Goal: Task Accomplishment & Management: Manage account settings

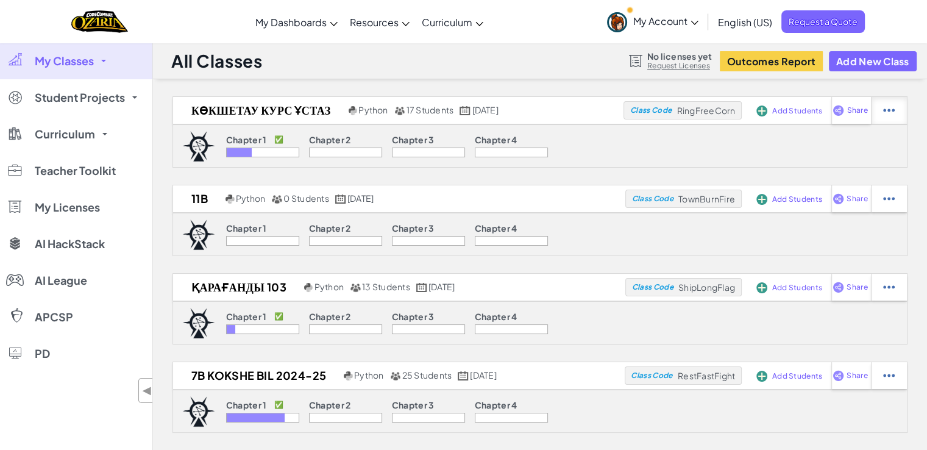
click at [886, 113] on img at bounding box center [890, 110] width 12 height 11
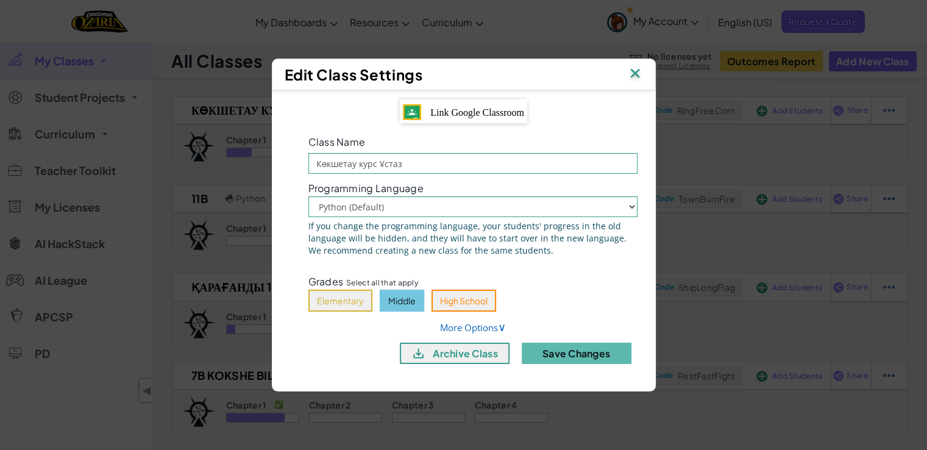
click at [639, 79] on img at bounding box center [635, 74] width 16 height 18
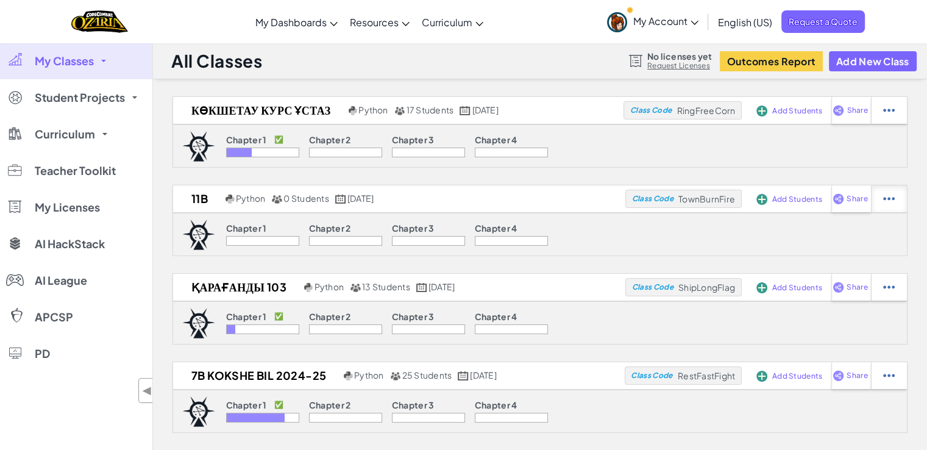
click at [886, 124] on div at bounding box center [889, 110] width 36 height 27
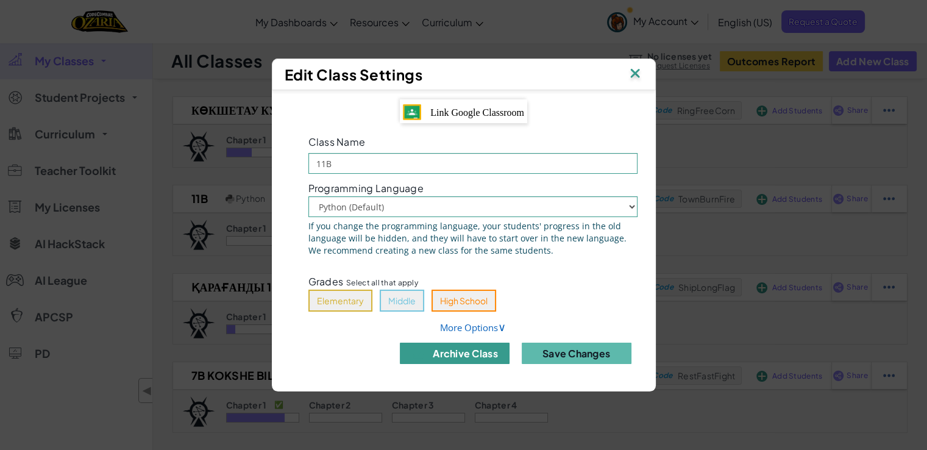
click at [493, 357] on button "archive class" at bounding box center [455, 353] width 110 height 21
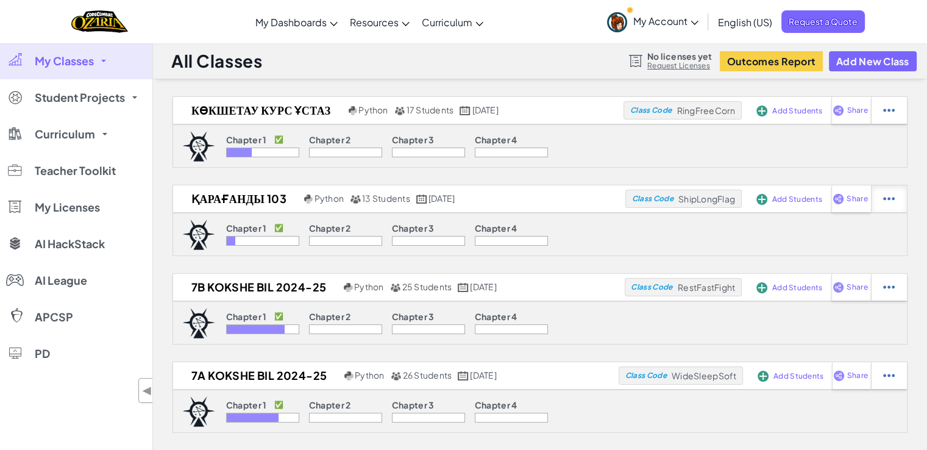
click at [890, 116] on img at bounding box center [890, 110] width 12 height 11
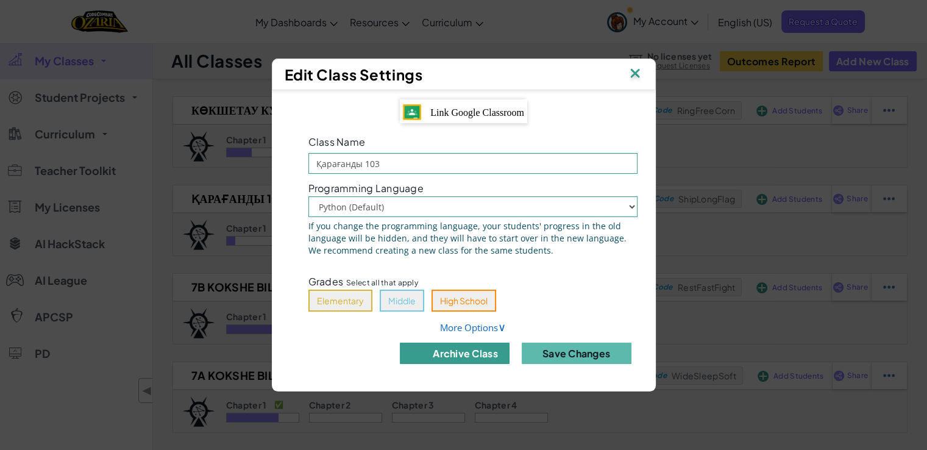
drag, startPoint x: 447, startPoint y: 352, endPoint x: 455, endPoint y: 352, distance: 7.9
click at [448, 352] on button "archive class" at bounding box center [455, 353] width 110 height 21
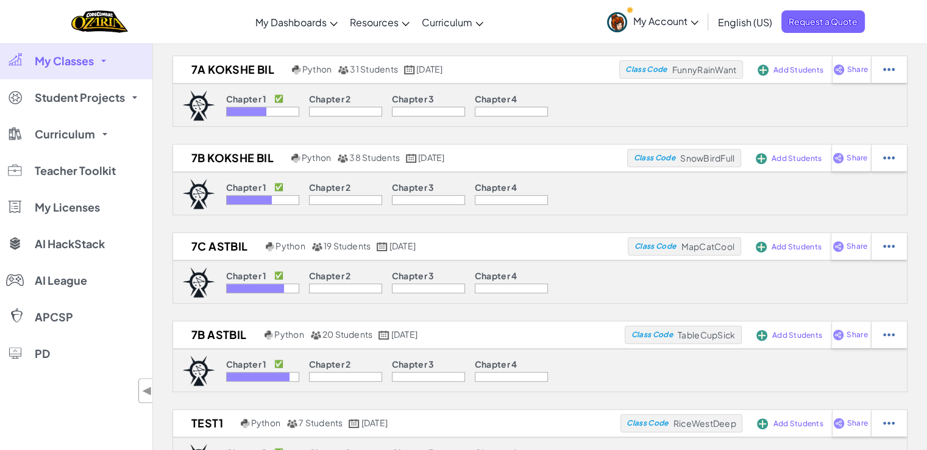
scroll to position [488, 0]
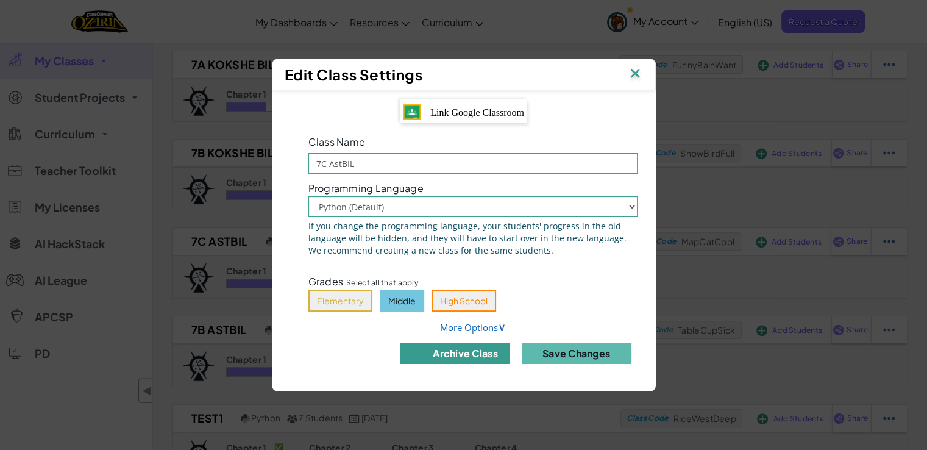
click at [484, 357] on button "archive class" at bounding box center [455, 353] width 110 height 21
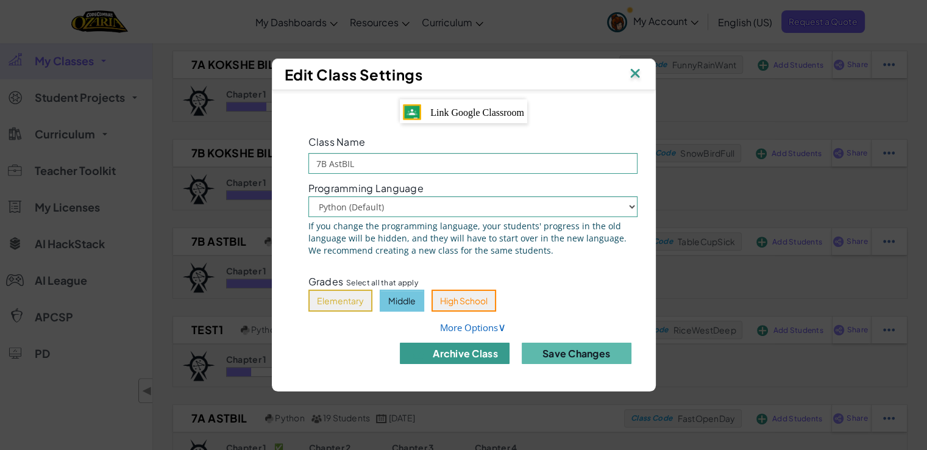
drag, startPoint x: 468, startPoint y: 355, endPoint x: 485, endPoint y: 350, distance: 17.8
click at [470, 354] on button "archive class" at bounding box center [455, 353] width 110 height 21
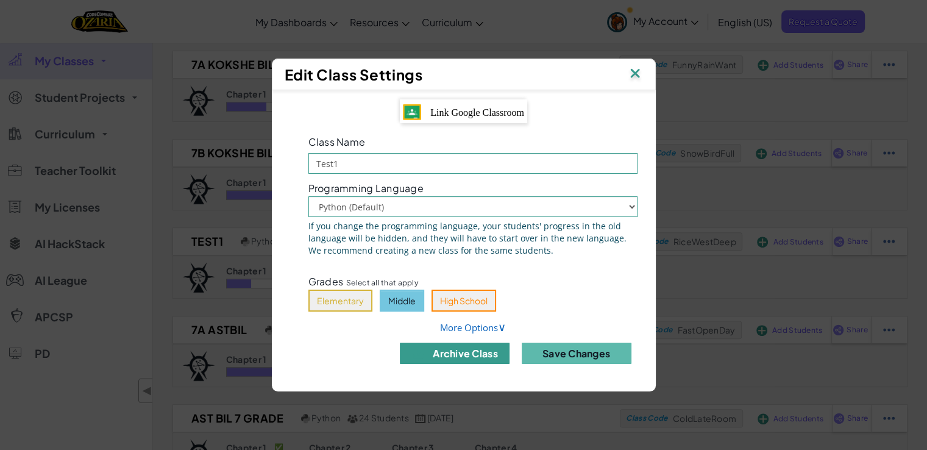
click at [446, 359] on button "archive class" at bounding box center [455, 353] width 110 height 21
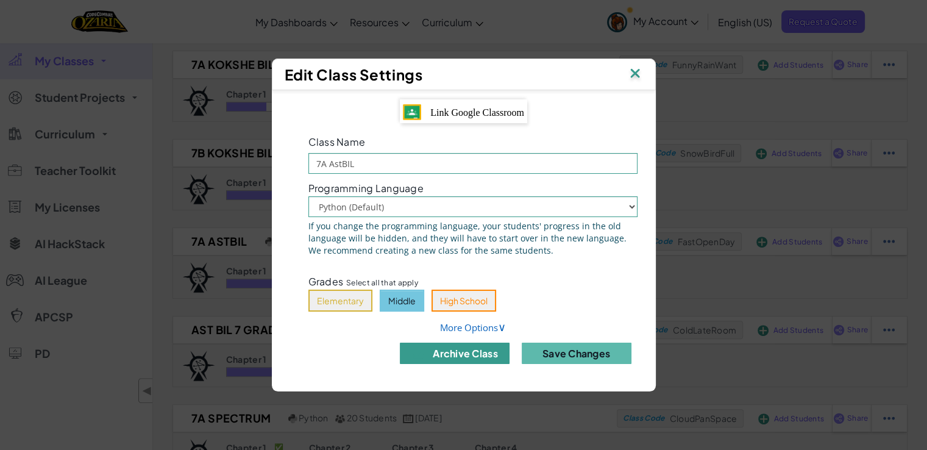
drag, startPoint x: 461, startPoint y: 360, endPoint x: 496, endPoint y: 357, distance: 35.6
click at [462, 360] on button "archive class" at bounding box center [455, 353] width 110 height 21
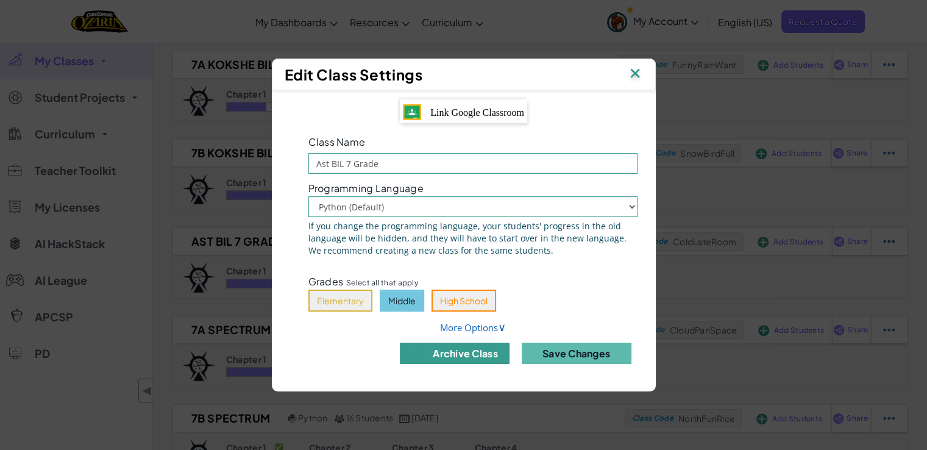
drag, startPoint x: 439, startPoint y: 355, endPoint x: 451, endPoint y: 355, distance: 12.2
click at [441, 355] on button "archive class" at bounding box center [455, 353] width 110 height 21
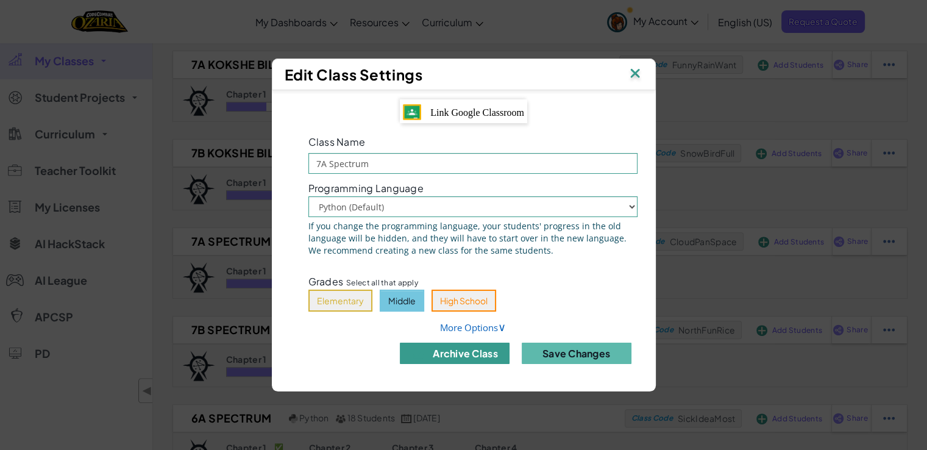
click at [456, 353] on button "archive class" at bounding box center [455, 353] width 110 height 21
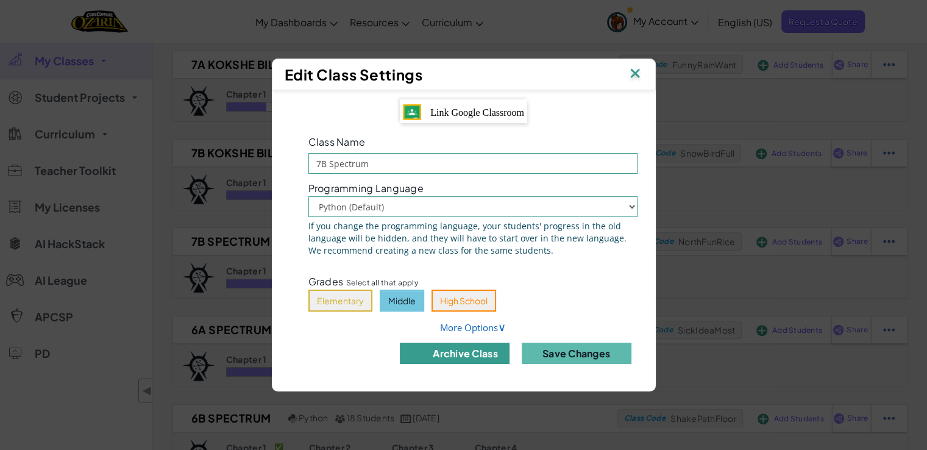
drag, startPoint x: 479, startPoint y: 354, endPoint x: 587, endPoint y: 336, distance: 109.5
click at [481, 354] on button "archive class" at bounding box center [455, 353] width 110 height 21
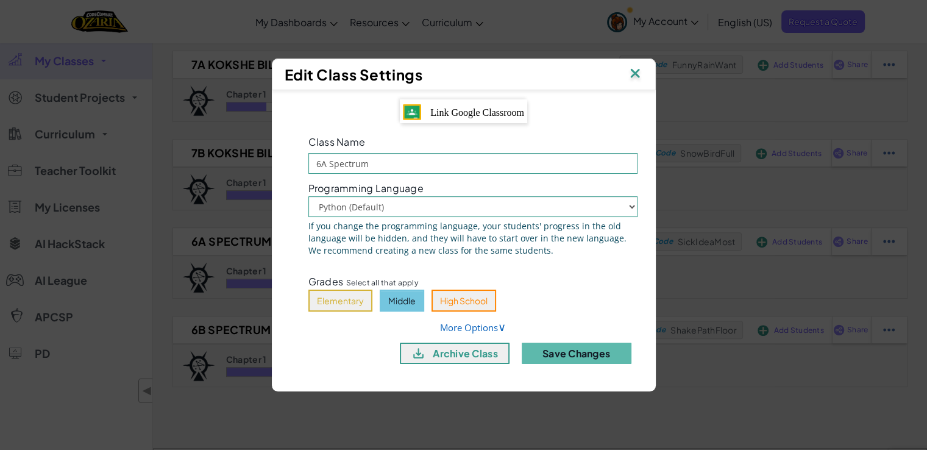
drag, startPoint x: 449, startPoint y: 356, endPoint x: 532, endPoint y: 336, distance: 85.2
click at [449, 356] on button "archive class" at bounding box center [455, 353] width 110 height 21
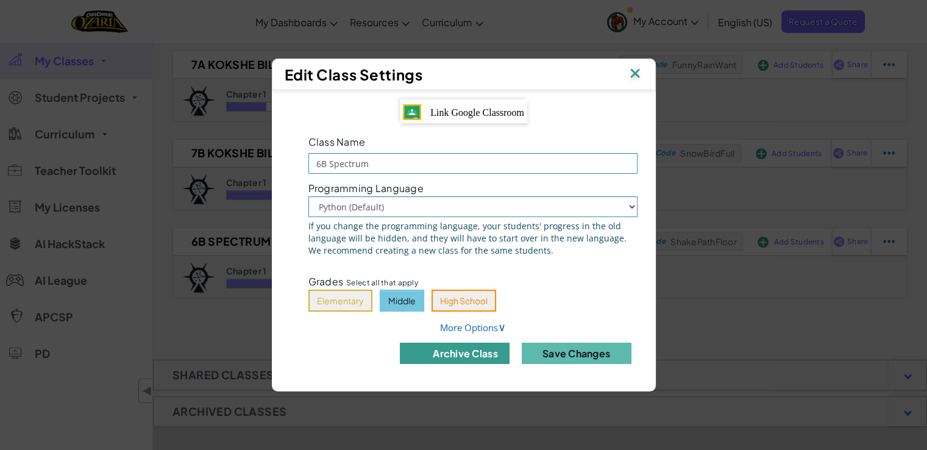
click at [456, 359] on button "archive class" at bounding box center [455, 353] width 110 height 21
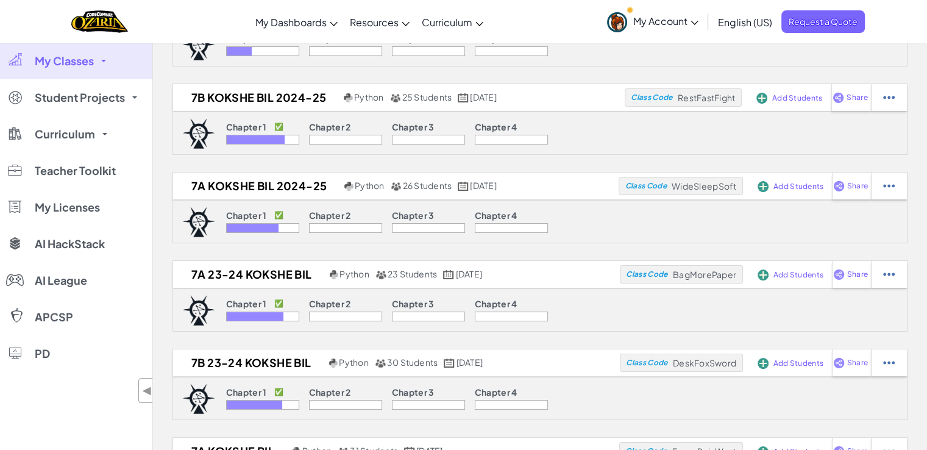
scroll to position [0, 0]
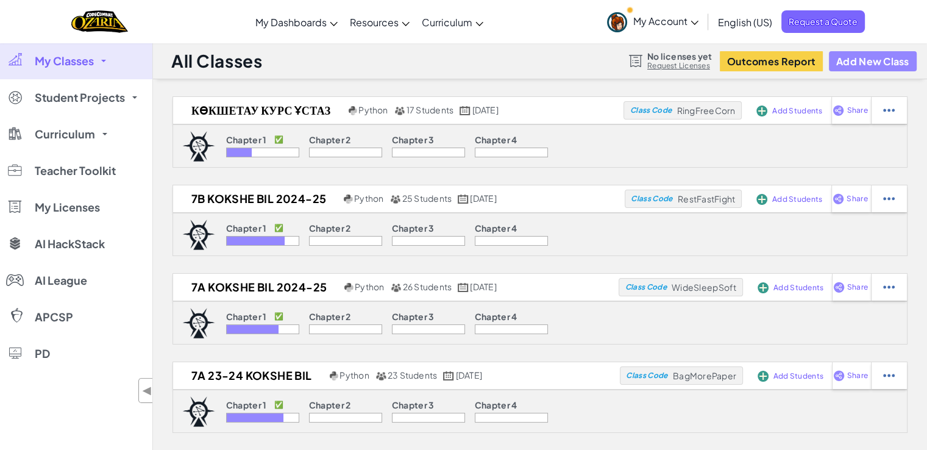
click at [858, 70] on button "Add New Class" at bounding box center [873, 61] width 88 height 20
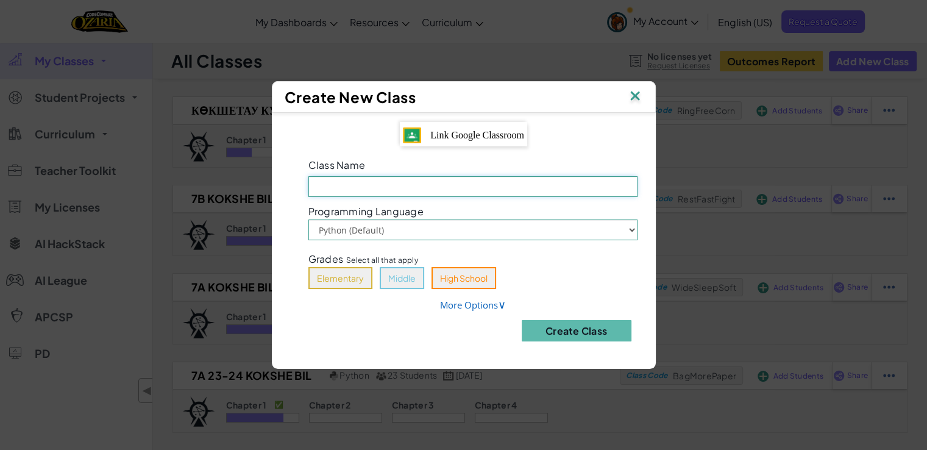
click at [399, 187] on input "Class Name Field is required" at bounding box center [473, 186] width 329 height 21
click at [639, 101] on img at bounding box center [635, 97] width 16 height 18
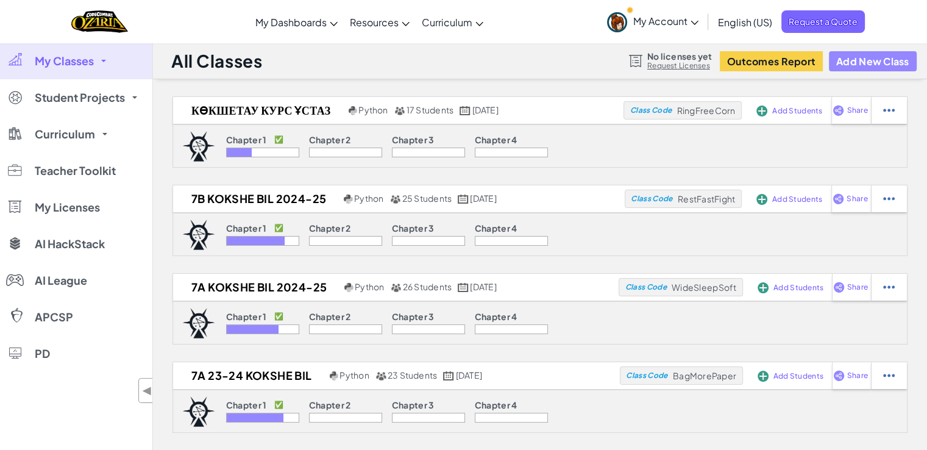
click at [876, 62] on button "Add New Class" at bounding box center [873, 61] width 88 height 20
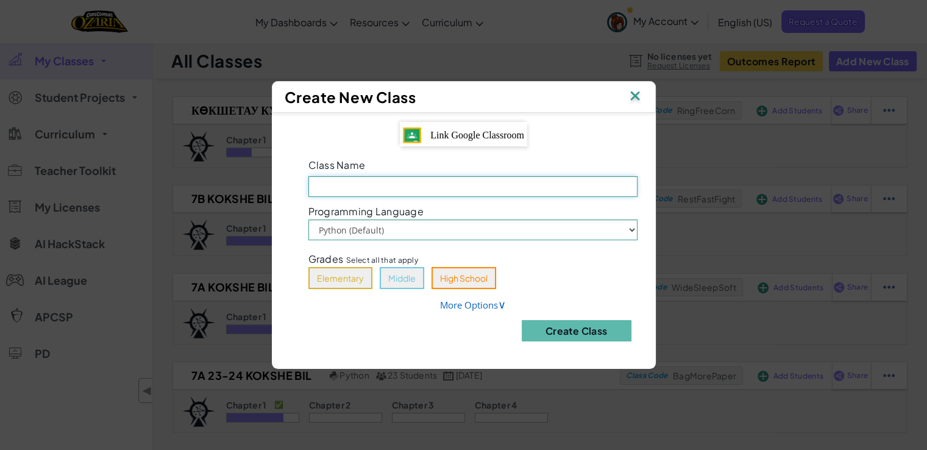
click at [491, 185] on input "Class Name Field is required" at bounding box center [473, 186] width 329 height 21
type input "7A KOKSHE BIL 2005-26"
click at [607, 329] on button "Create Class" at bounding box center [577, 330] width 110 height 21
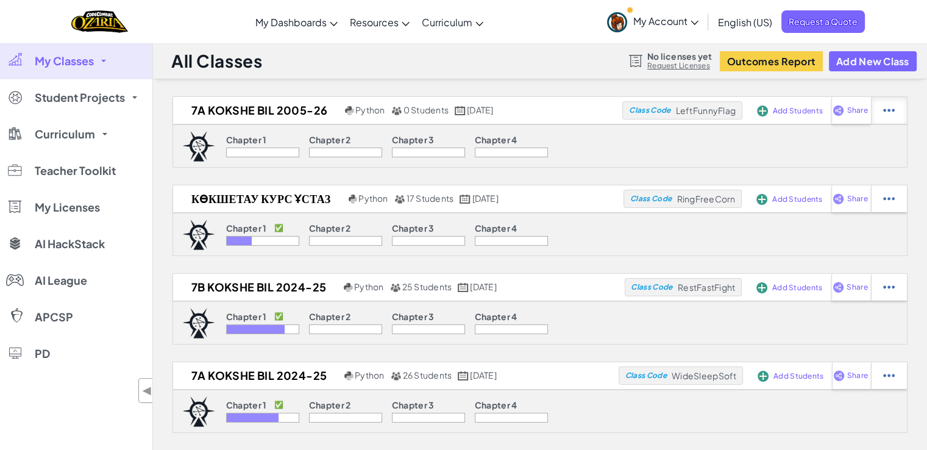
click at [893, 115] on img at bounding box center [890, 110] width 12 height 11
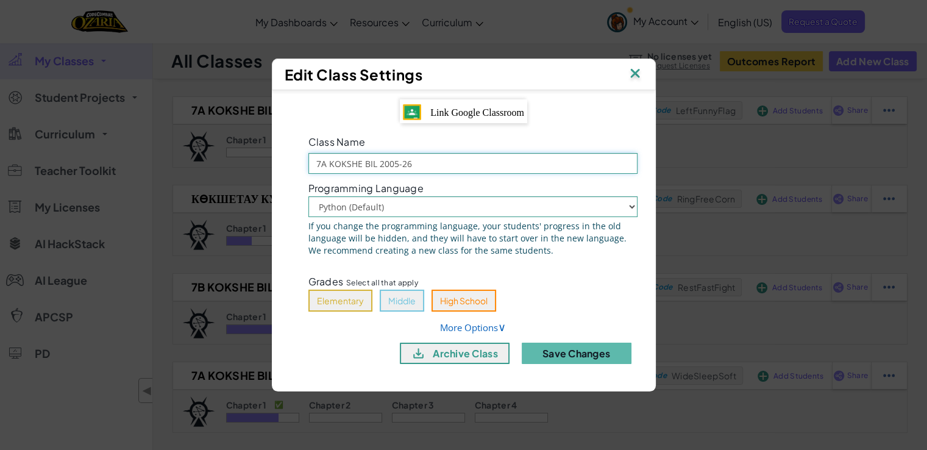
click at [390, 158] on input "7A KOKSHE BIL 2005-26" at bounding box center [473, 163] width 329 height 21
type input "7A KOKSHE BIL 2025-26"
click at [399, 304] on button "Middle" at bounding box center [402, 301] width 45 height 22
click at [590, 359] on button "Save Changes" at bounding box center [577, 353] width 110 height 21
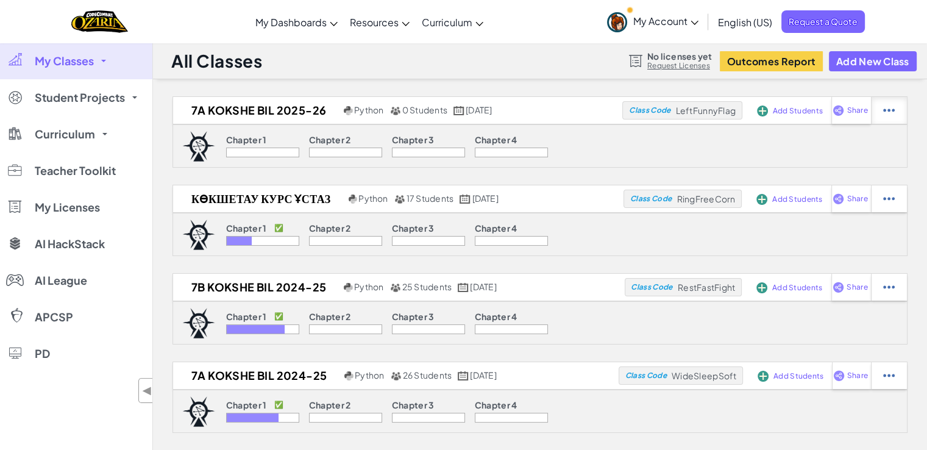
click at [888, 105] on img at bounding box center [890, 110] width 12 height 11
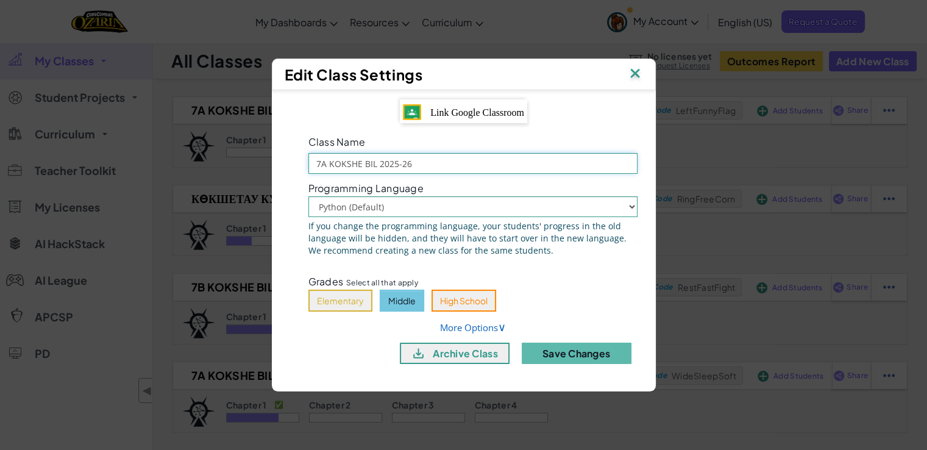
drag, startPoint x: 435, startPoint y: 159, endPoint x: 288, endPoint y: 165, distance: 147.1
click at [288, 165] on div "Link Google Classroom Class Name 7A KOKSHE BIL 2025-26 Programming Language Pyt…" at bounding box center [464, 236] width 366 height 274
click at [635, 74] on img at bounding box center [635, 74] width 16 height 18
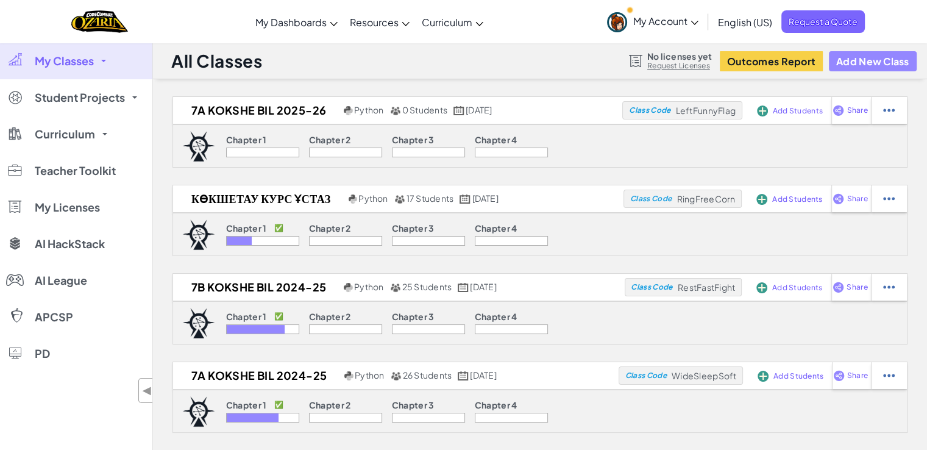
click at [859, 63] on button "Add New Class" at bounding box center [873, 61] width 88 height 20
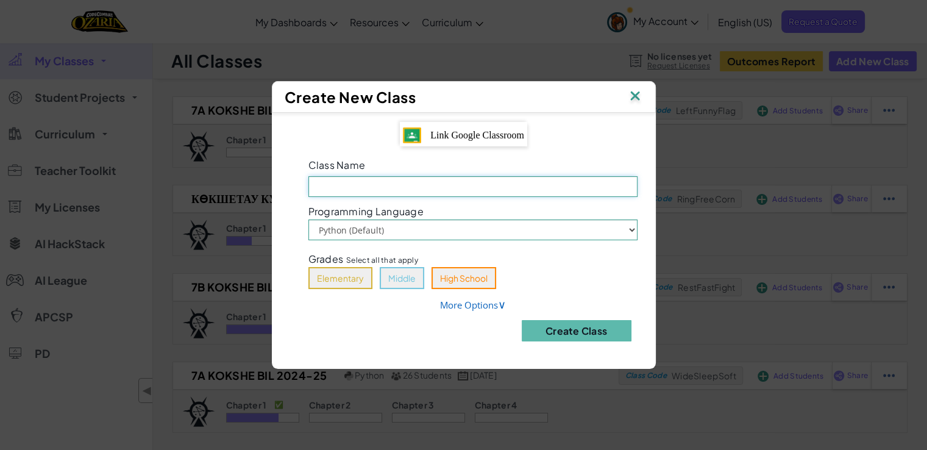
click at [454, 189] on input "Class Name Field is required" at bounding box center [473, 186] width 329 height 21
paste input "7A KOKSHE BIL 2025-26"
click at [324, 187] on input "7A KOKSHE BIL 2025-26" at bounding box center [473, 186] width 329 height 21
type input "7B KOKSHE BIL 2025-26"
click at [565, 329] on button "Create Class" at bounding box center [577, 330] width 110 height 21
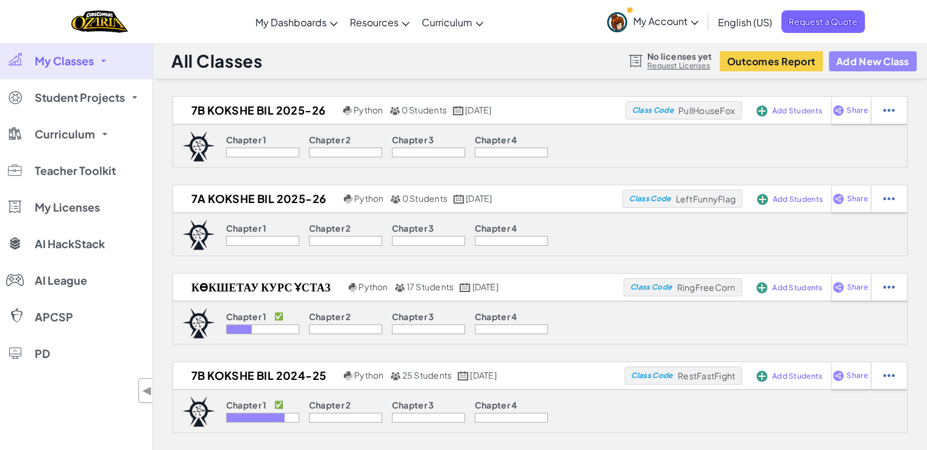
click at [863, 57] on button "Add New Class" at bounding box center [873, 61] width 88 height 20
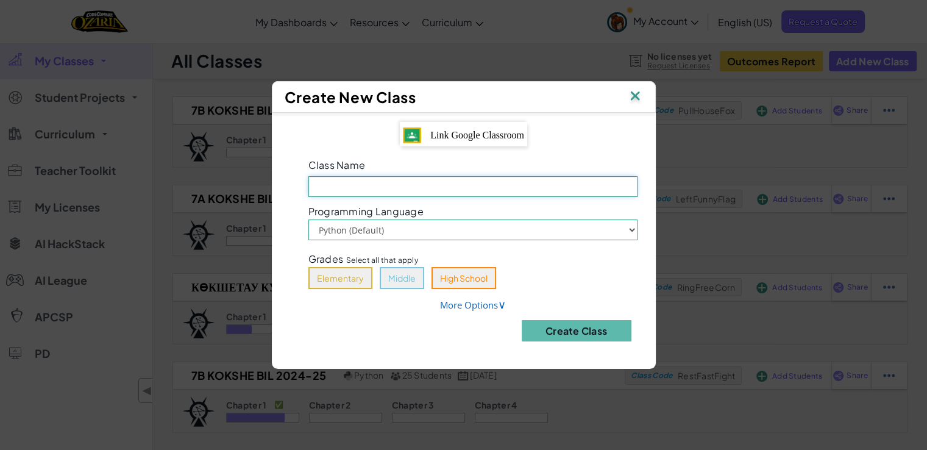
click at [435, 187] on input "Class Name Field is required" at bounding box center [473, 186] width 329 height 21
paste input "7A KOKSHE BIL 2025-26"
click at [324, 187] on input "7A KOKSHE BIL 2025-26" at bounding box center [473, 186] width 329 height 21
type input "7C KOKSHE BIL 2025-26"
click at [566, 332] on button "Create Class" at bounding box center [577, 330] width 110 height 21
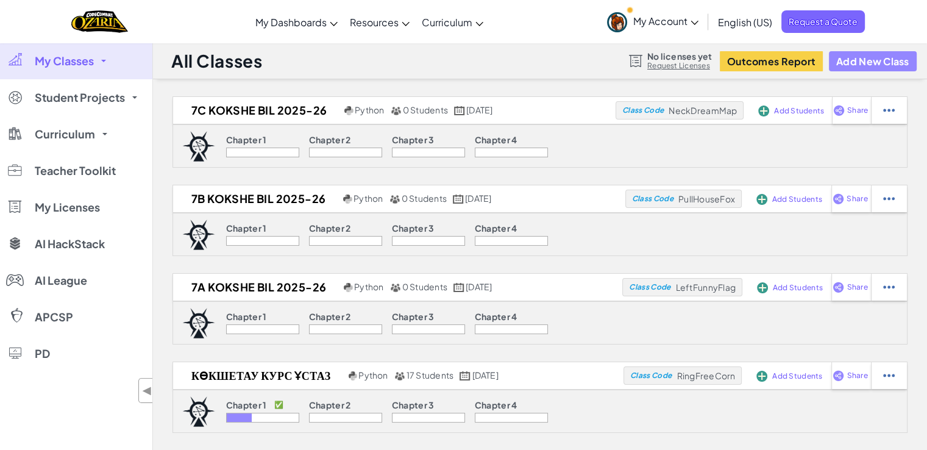
click at [859, 62] on button "Add New Class" at bounding box center [873, 61] width 88 height 20
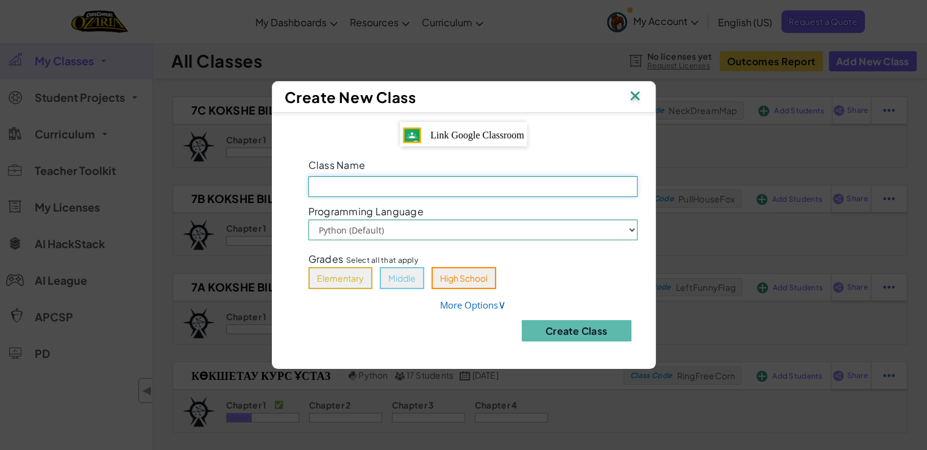
click at [500, 190] on input "Class Name Field is required" at bounding box center [473, 186] width 329 height 21
paste input "7A KOKSHE BIL 2025-26"
click at [327, 187] on input "7A KOKSHE BIL 2025-26" at bounding box center [473, 186] width 329 height 21
type input "7D KOKSHE BIL 2025-26"
click at [568, 332] on button "Create Class" at bounding box center [577, 330] width 110 height 21
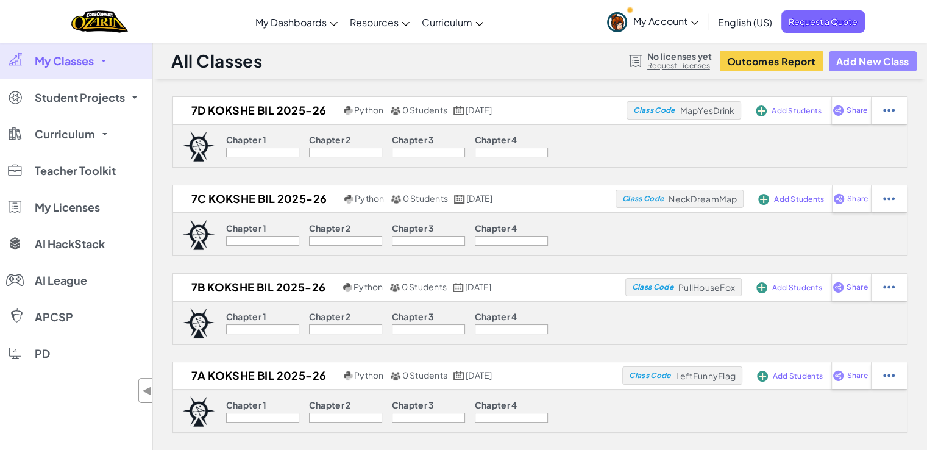
click at [859, 57] on button "Add New Class" at bounding box center [873, 61] width 88 height 20
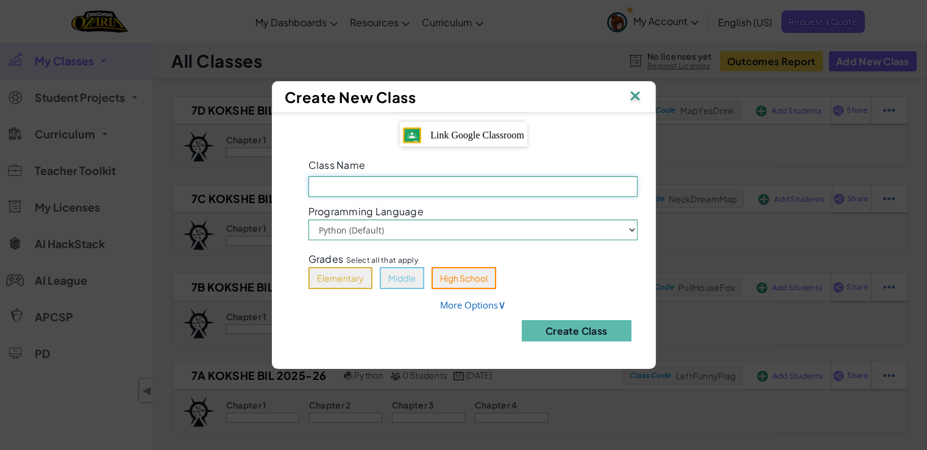
click at [466, 188] on input "Class Name Field is required" at bounding box center [473, 186] width 329 height 21
paste input "7A KOKSHE BIL 2025-26"
click at [326, 187] on input "7A KOKSHE BIL 2025-26" at bounding box center [473, 186] width 329 height 21
type input "7E KOKSHE BIL 2025-26"
click at [594, 334] on button "Create Class" at bounding box center [577, 330] width 110 height 21
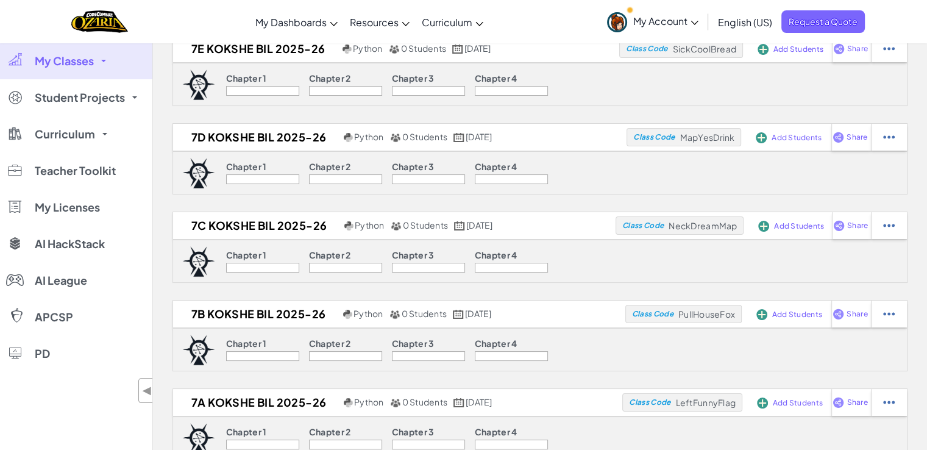
scroll to position [61, 0]
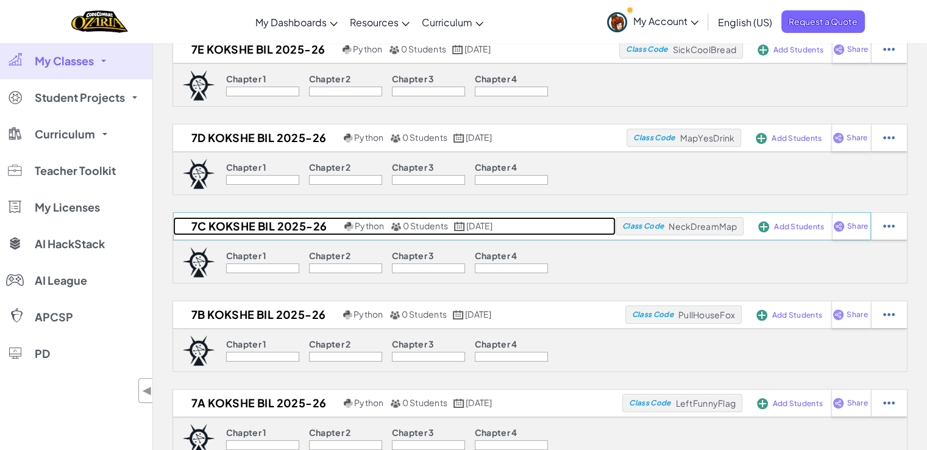
click at [284, 223] on h2 "7C KOKSHE BIL 2025-26" at bounding box center [257, 226] width 168 height 18
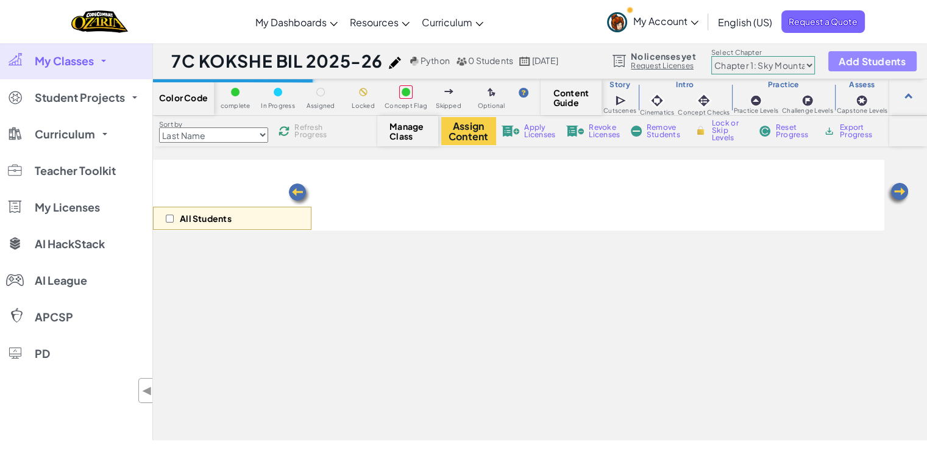
click at [850, 62] on span "Add Students" at bounding box center [872, 61] width 67 height 10
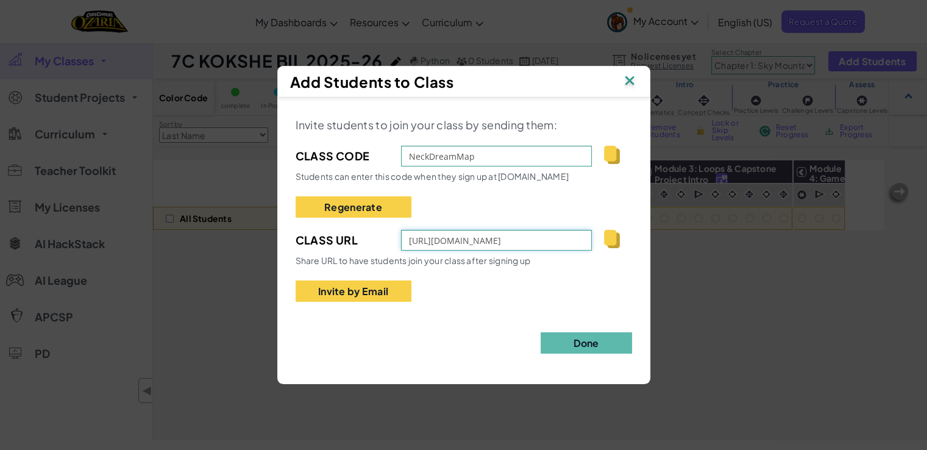
click at [556, 244] on input "https://www.ozaria.com/students?_cc=NeckDreamMap" at bounding box center [496, 240] width 191 height 21
click at [610, 236] on img at bounding box center [611, 239] width 15 height 18
click at [529, 160] on input "NeckDreamMap" at bounding box center [496, 156] width 191 height 21
click at [624, 84] on img at bounding box center [630, 82] width 16 height 18
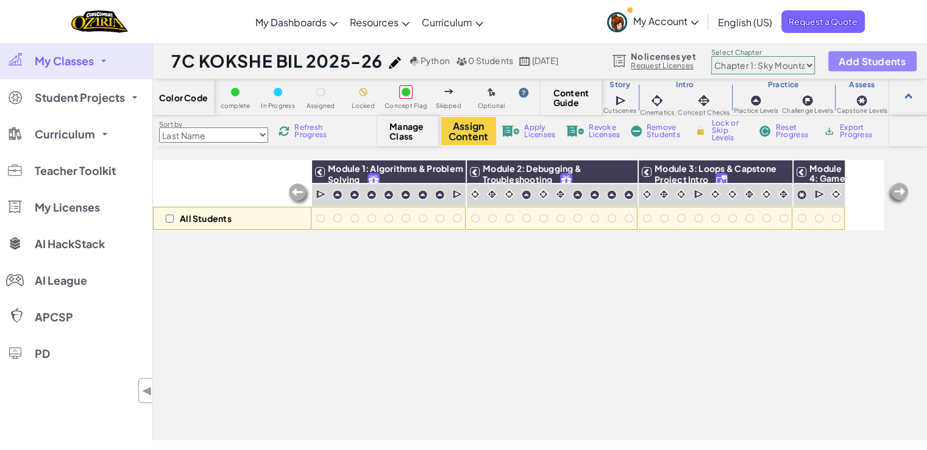
click at [867, 66] on button "Add Students" at bounding box center [873, 61] width 88 height 20
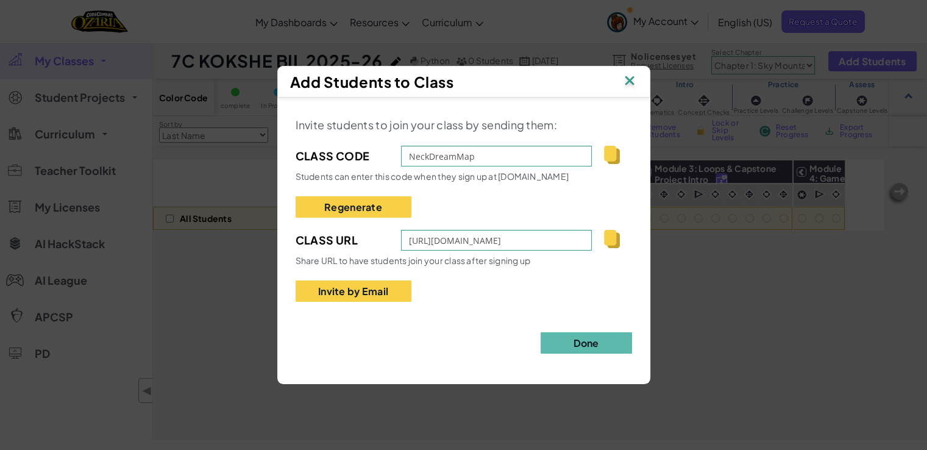
click at [609, 153] on img at bounding box center [611, 155] width 15 height 18
click at [628, 83] on img at bounding box center [630, 82] width 16 height 18
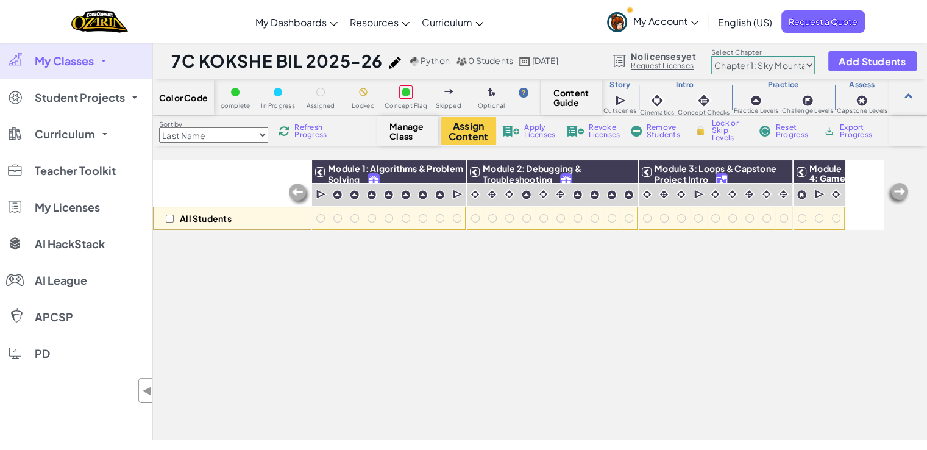
click at [63, 54] on link "My Classes" at bounding box center [76, 61] width 152 height 37
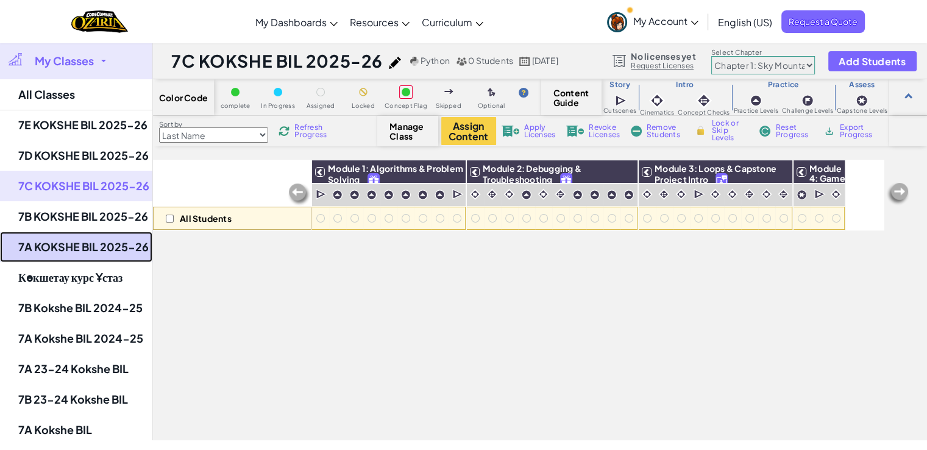
click at [85, 240] on link "7A KOKSHE BIL 2025-26" at bounding box center [76, 247] width 152 height 30
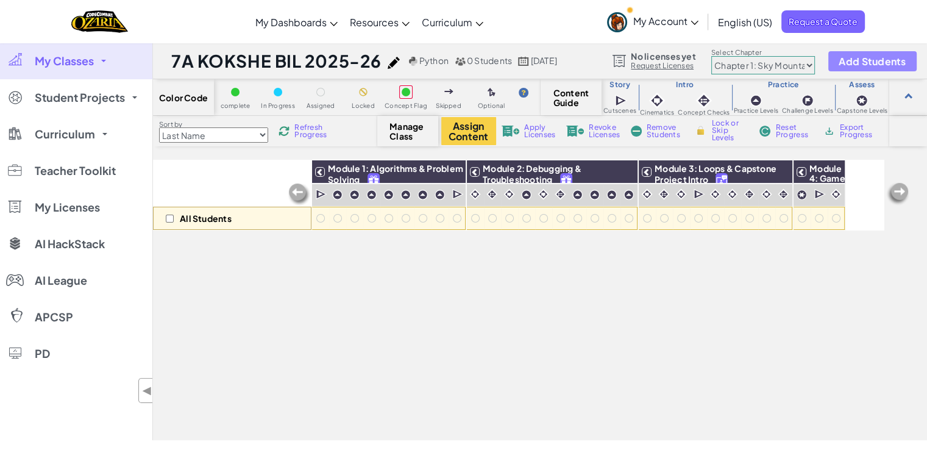
click at [846, 65] on span "Add Students" at bounding box center [872, 61] width 67 height 10
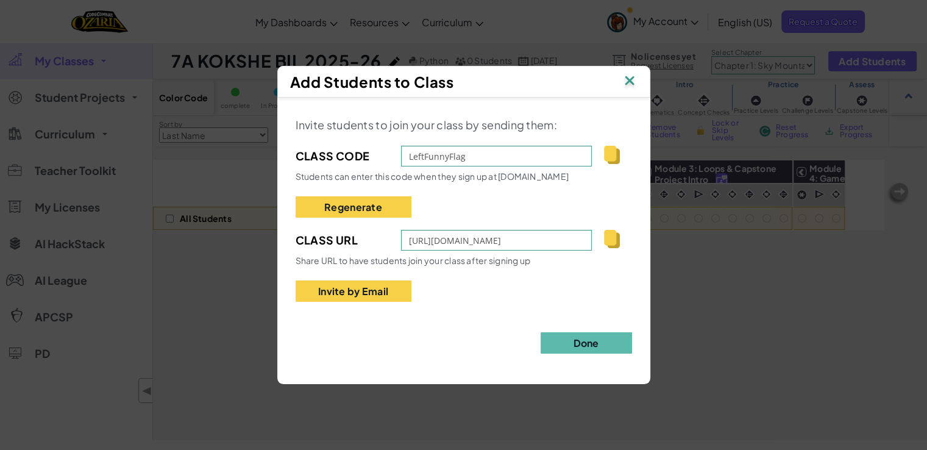
click at [611, 155] on img at bounding box center [611, 155] width 15 height 18
click at [623, 80] on img at bounding box center [630, 82] width 16 height 18
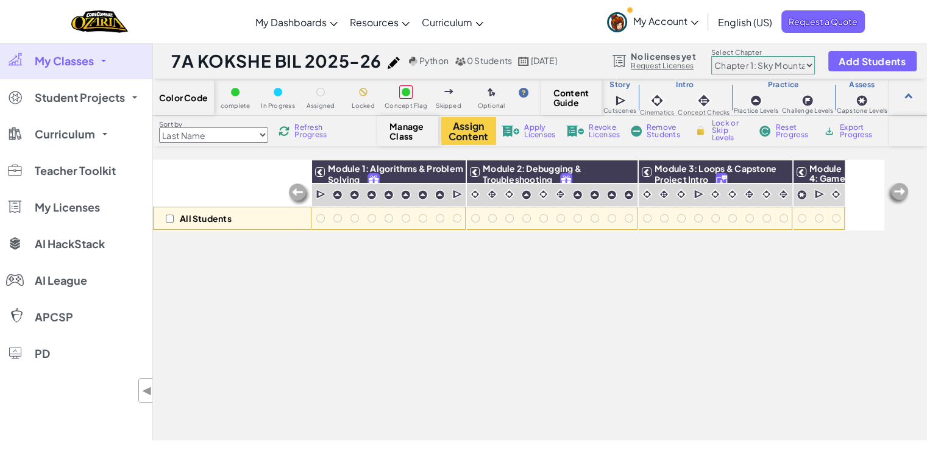
click at [78, 59] on span "My Classes" at bounding box center [64, 60] width 59 height 11
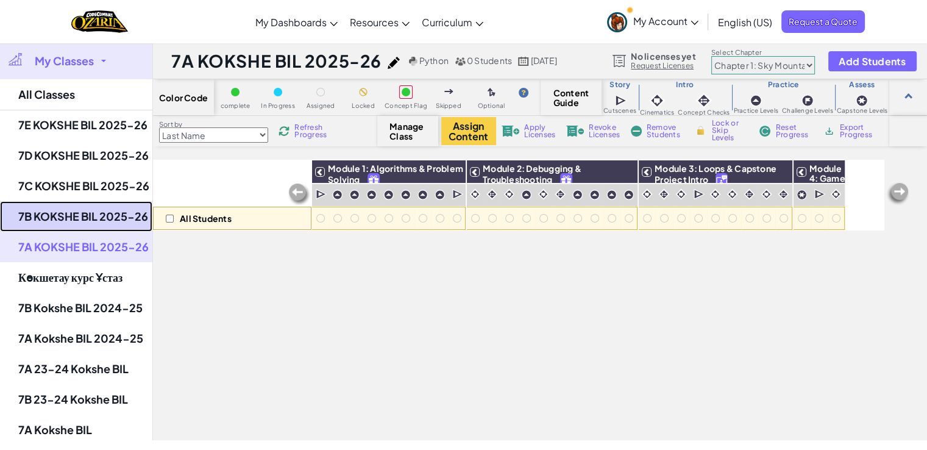
click at [88, 223] on link "7B KOKSHE BIL 2025-26" at bounding box center [76, 216] width 152 height 30
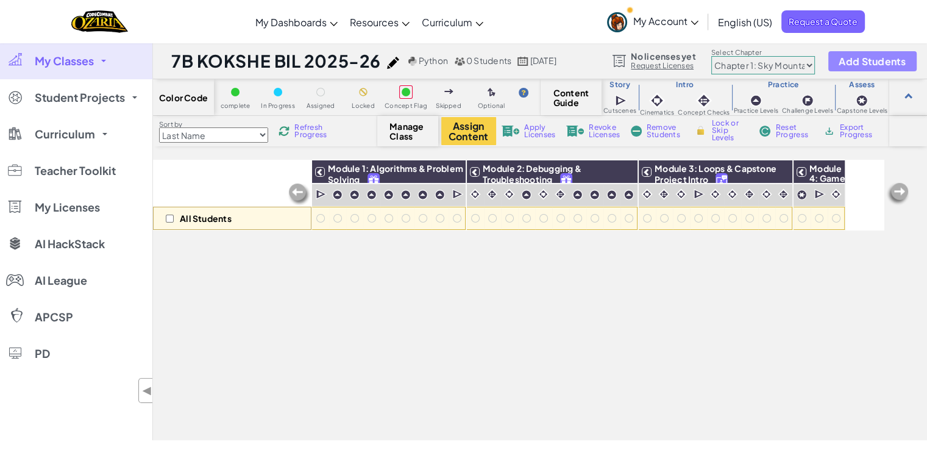
click at [849, 63] on span "Add Students" at bounding box center [872, 61] width 67 height 10
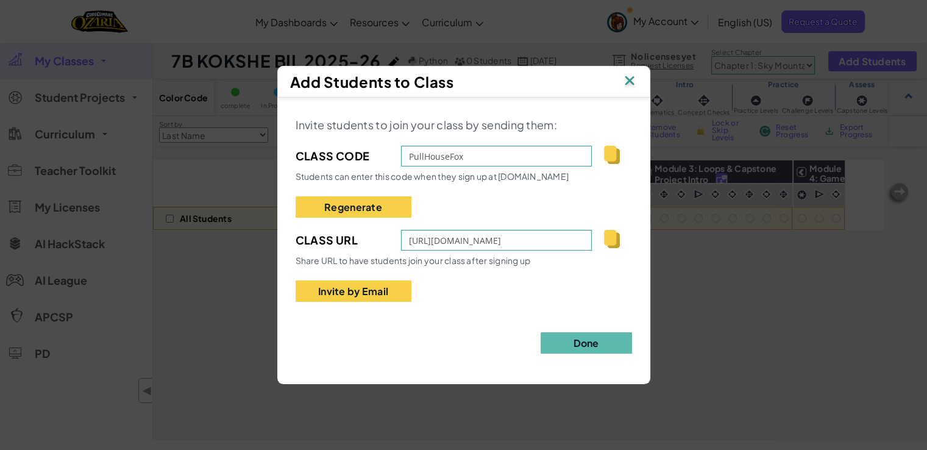
click at [613, 155] on img at bounding box center [611, 155] width 15 height 18
click at [631, 83] on img at bounding box center [630, 82] width 16 height 18
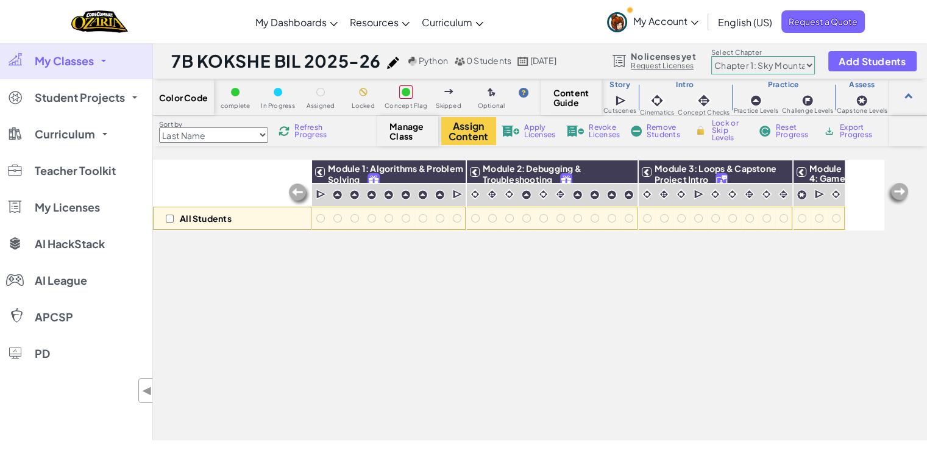
click at [70, 62] on span "My Classes" at bounding box center [64, 60] width 59 height 11
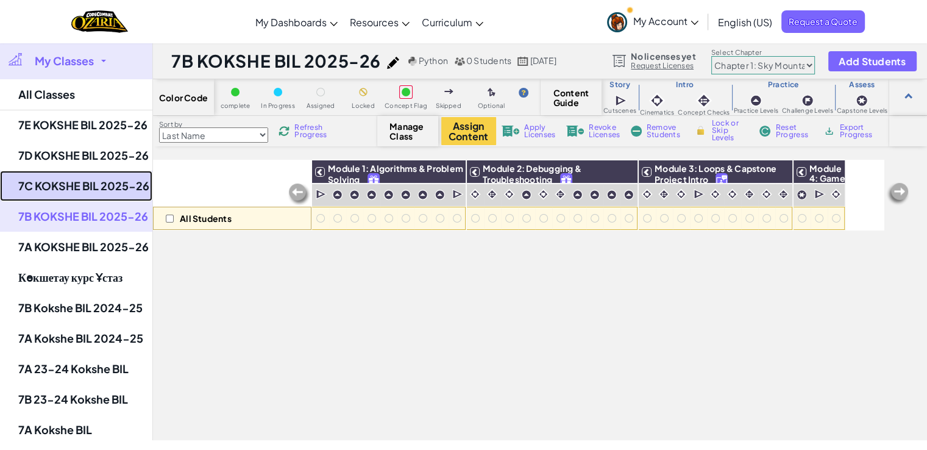
click at [76, 196] on link "7C KOKSHE BIL 2025-26" at bounding box center [76, 186] width 152 height 30
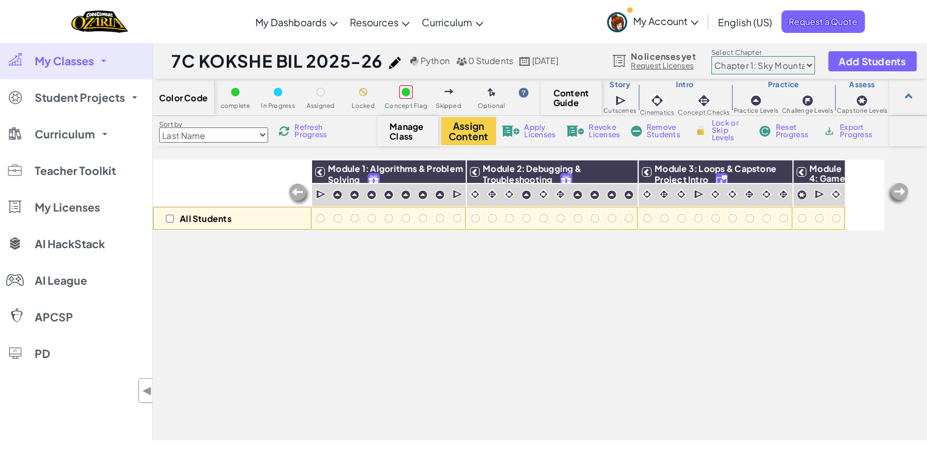
click at [96, 59] on link "My Classes" at bounding box center [76, 61] width 152 height 37
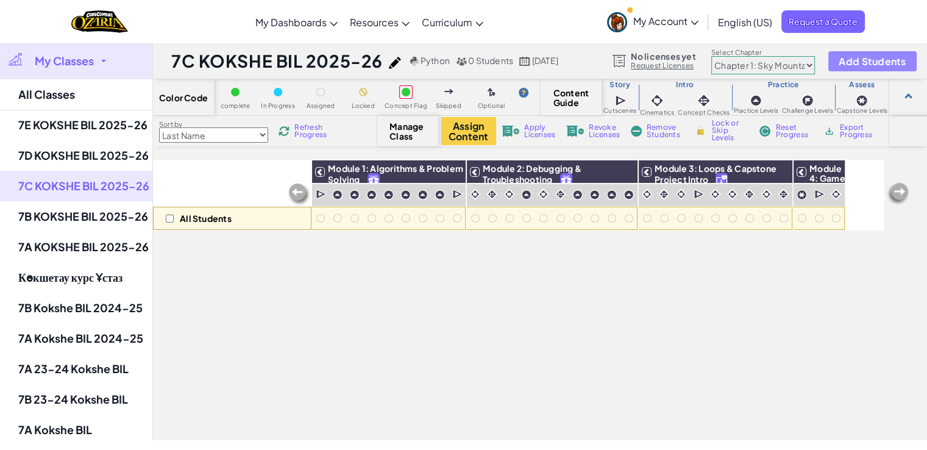
click at [837, 63] on button "Add Students" at bounding box center [873, 61] width 88 height 20
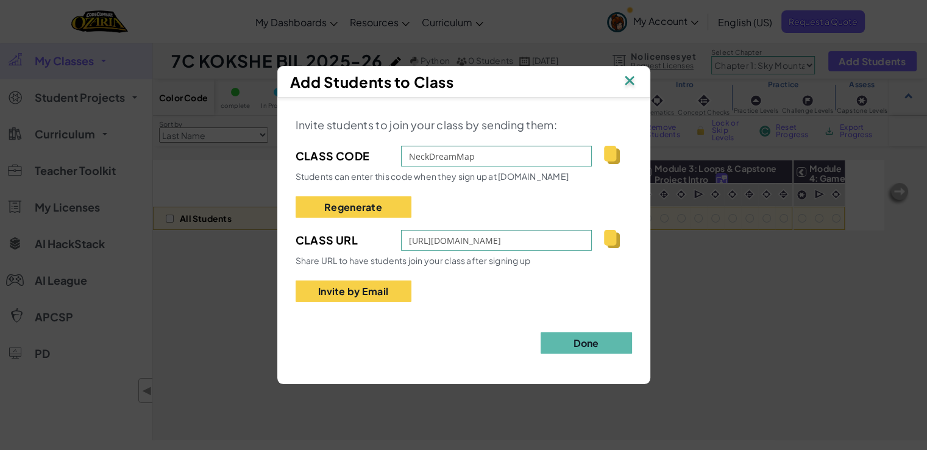
click at [633, 81] on img at bounding box center [630, 82] width 16 height 18
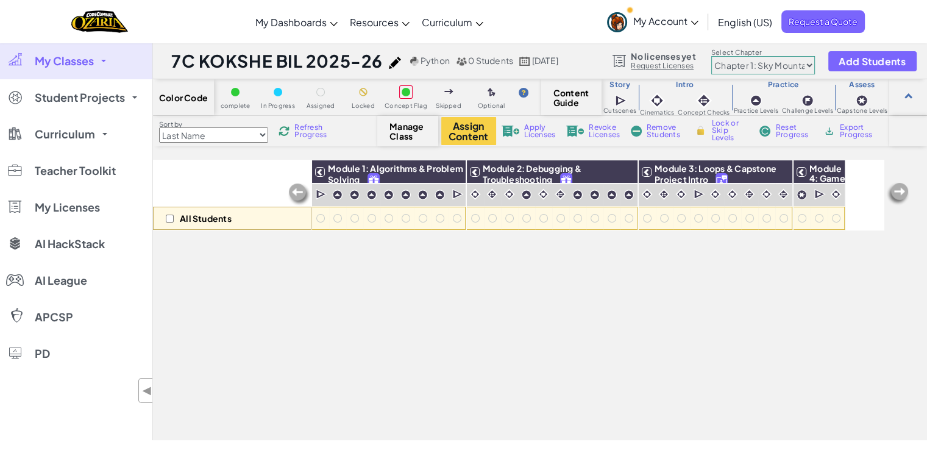
click at [89, 60] on span "My Classes" at bounding box center [64, 60] width 59 height 11
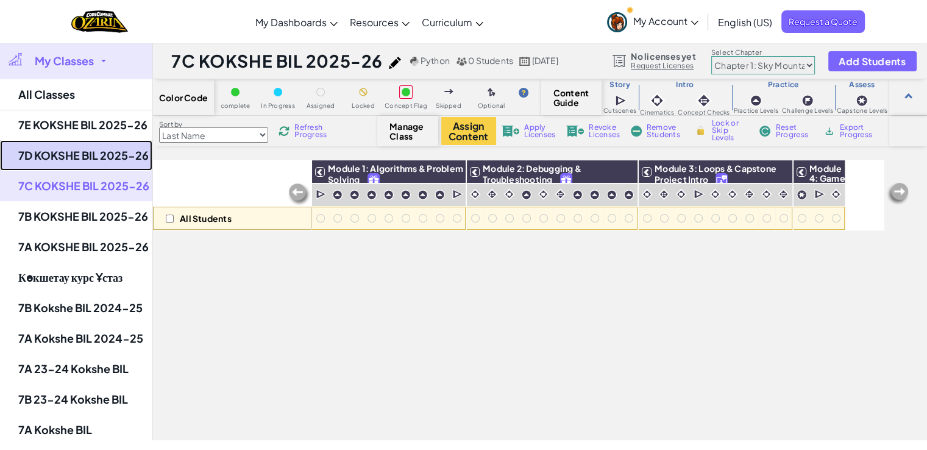
click at [54, 163] on link "7D KOKSHE BIL 2025-26" at bounding box center [76, 155] width 152 height 30
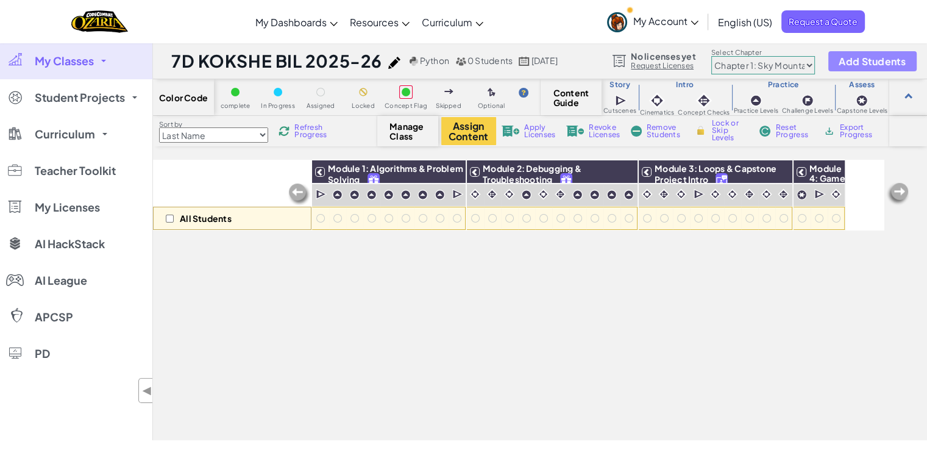
click at [878, 69] on button "Add Students" at bounding box center [873, 61] width 88 height 20
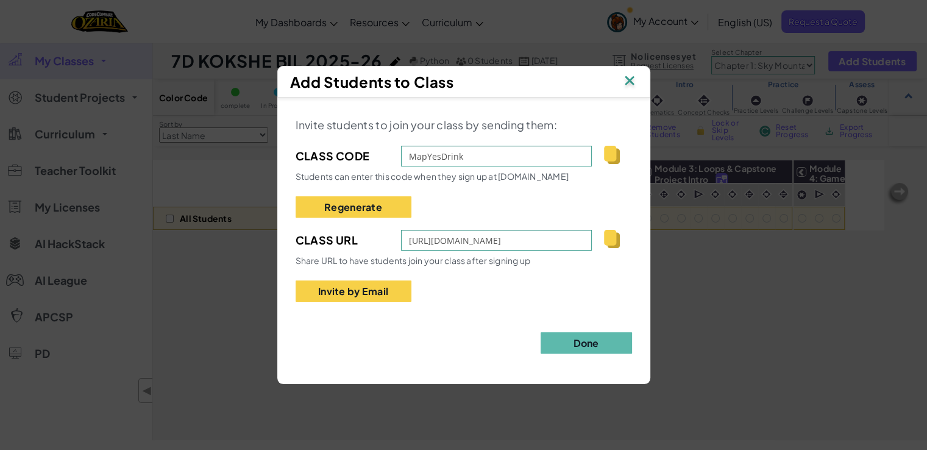
click at [608, 155] on img at bounding box center [611, 155] width 15 height 18
click at [631, 74] on img at bounding box center [630, 82] width 16 height 18
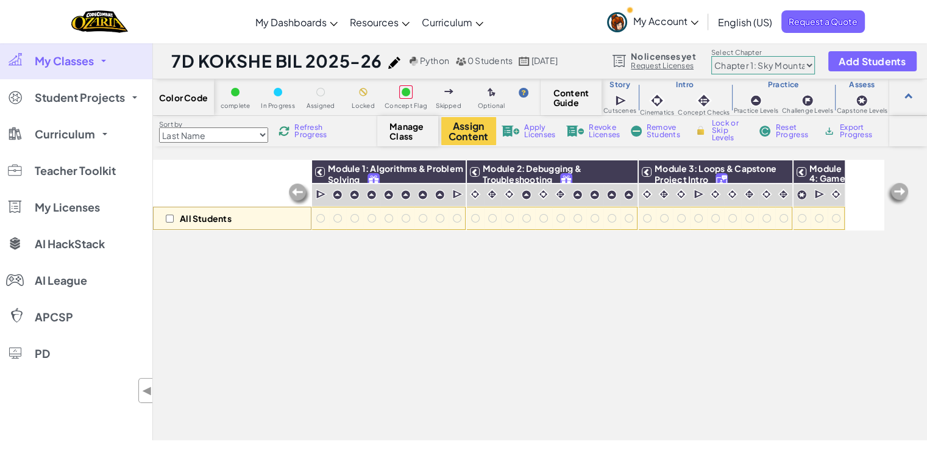
click at [71, 55] on span "My Classes" at bounding box center [64, 60] width 59 height 11
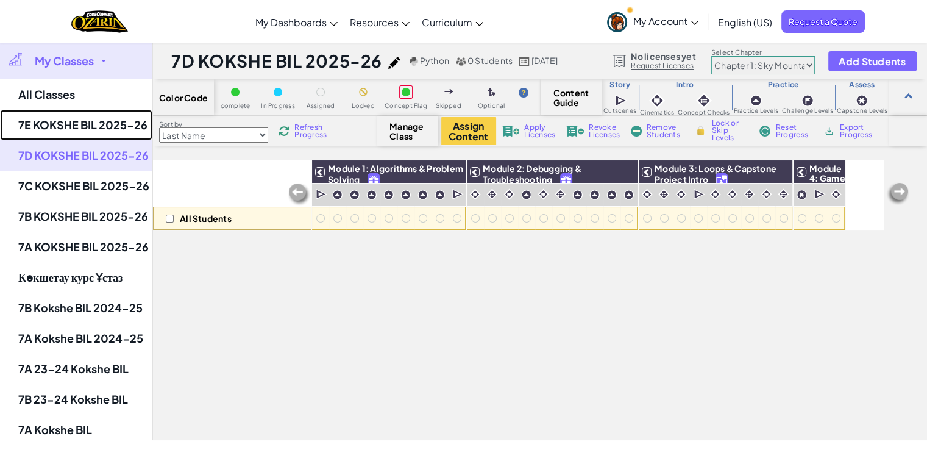
click at [51, 130] on link "7E KOKSHE BIL 2025-26" at bounding box center [76, 125] width 152 height 30
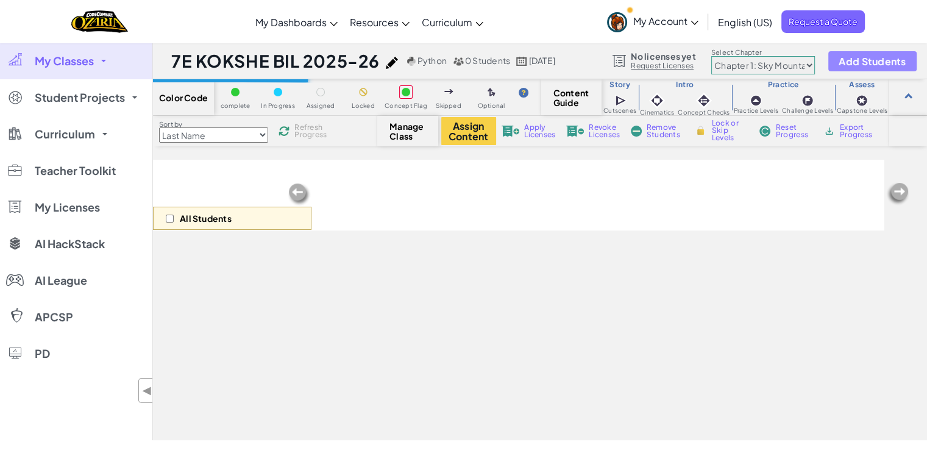
click at [895, 57] on span "Add Students" at bounding box center [872, 61] width 67 height 10
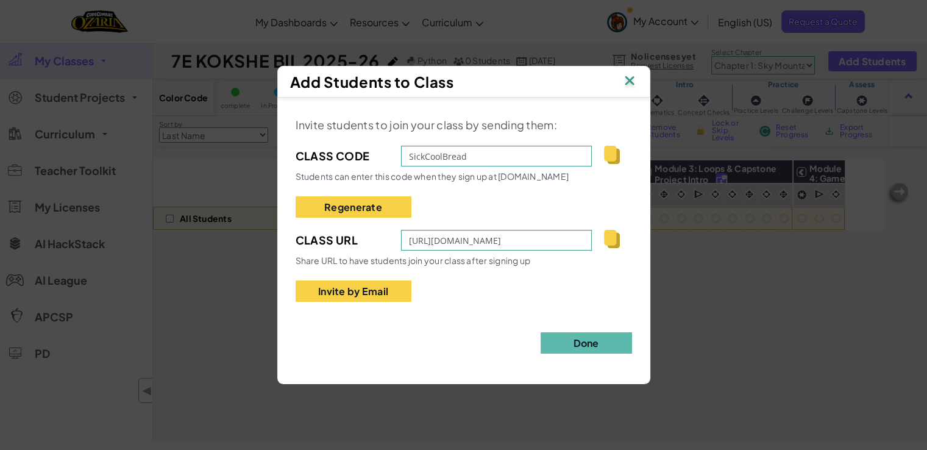
click at [608, 157] on img at bounding box center [611, 155] width 15 height 18
click at [634, 82] on img at bounding box center [630, 82] width 16 height 18
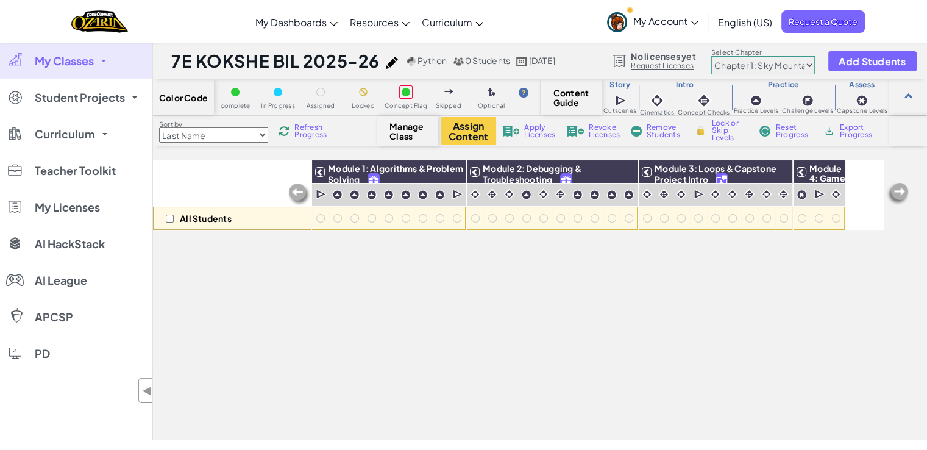
click at [91, 62] on span "My Classes" at bounding box center [64, 60] width 59 height 11
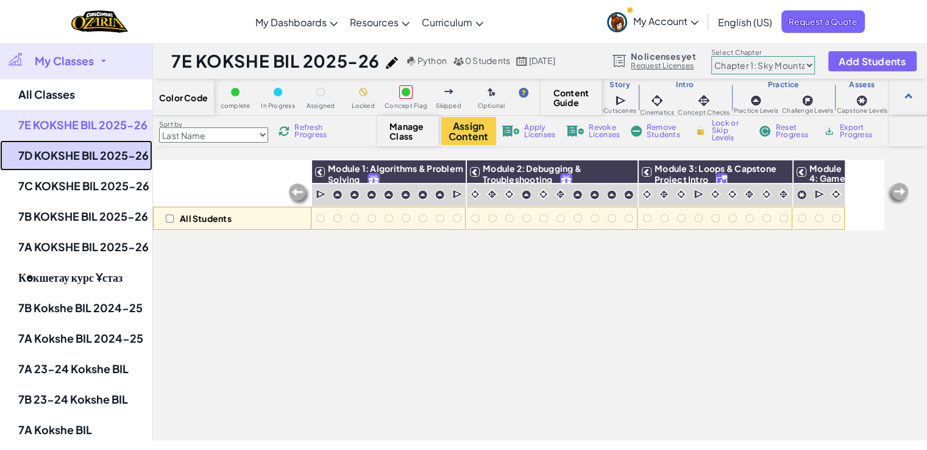
click at [70, 163] on link "7D KOKSHE BIL 2025-26" at bounding box center [76, 155] width 152 height 30
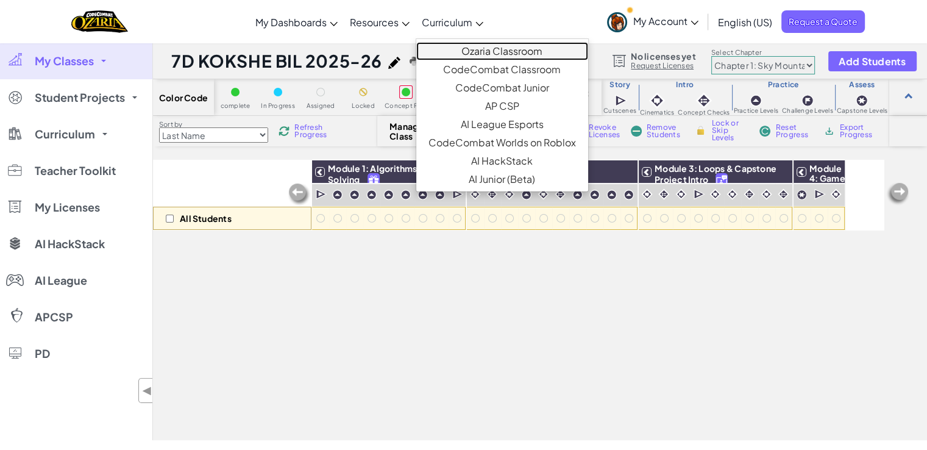
click at [486, 50] on link "Ozaria Classroom" at bounding box center [502, 51] width 172 height 18
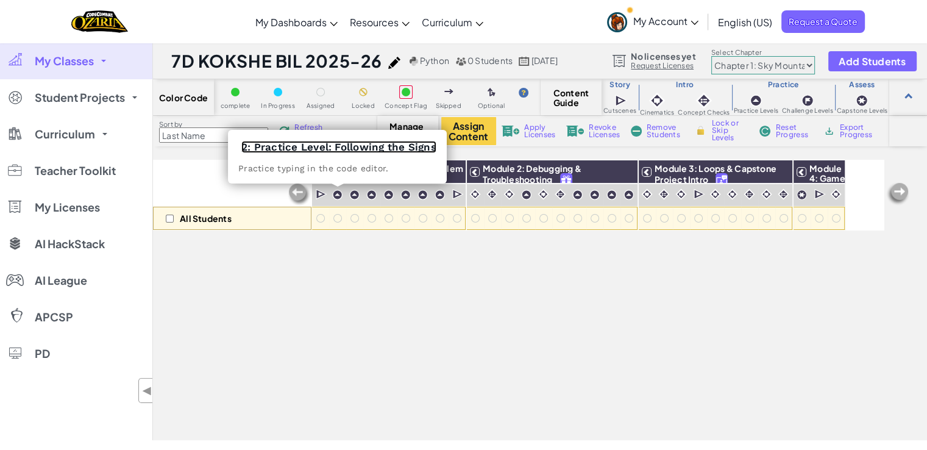
click at [354, 152] on link "2: Practice Level: Following the Signs" at bounding box center [338, 147] width 195 height 12
click at [348, 148] on link "2: Practice Level: Following the Signs" at bounding box center [338, 147] width 195 height 12
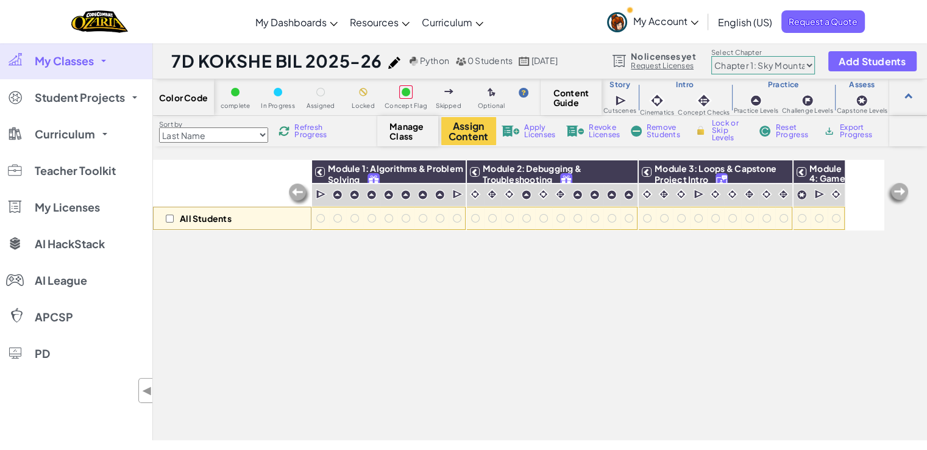
drag, startPoint x: 173, startPoint y: 58, endPoint x: 349, endPoint y: 59, distance: 175.6
click at [349, 59] on h1 "7D KOKSHE BIL 2025-26" at bounding box center [276, 60] width 211 height 23
click at [194, 55] on h1 "7D KOKSHE BIL 2025-26" at bounding box center [276, 60] width 211 height 23
drag, startPoint x: 359, startPoint y: 59, endPoint x: 369, endPoint y: 60, distance: 10.4
click at [369, 60] on h1 "7D KOKSHE BIL 2025-26" at bounding box center [276, 60] width 211 height 23
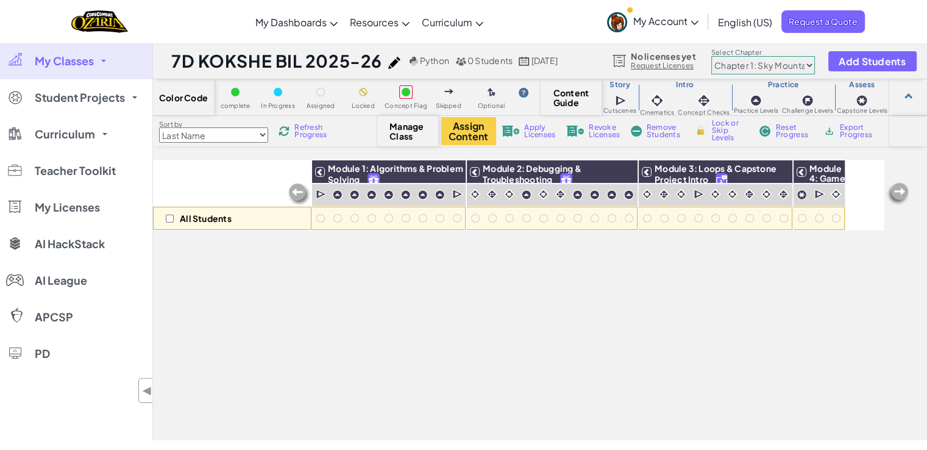
click at [105, 63] on link "My Classes" at bounding box center [76, 61] width 152 height 37
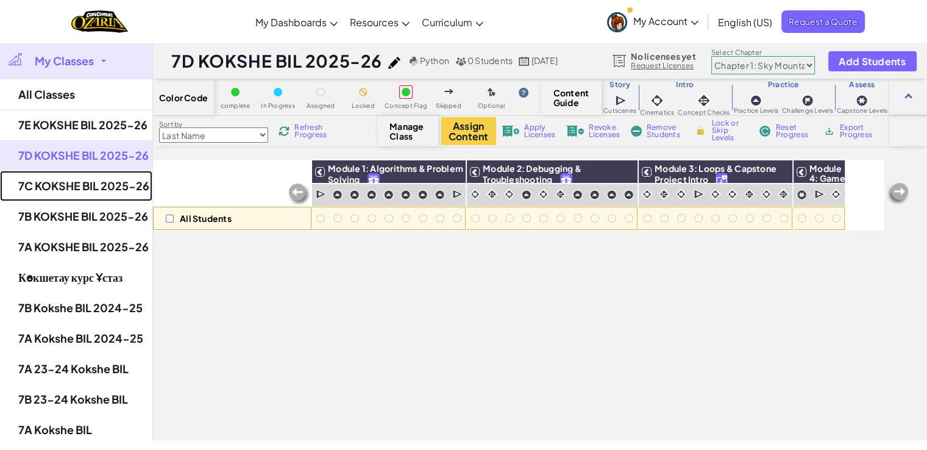
click at [63, 187] on link "7C KOKSHE BIL 2025-26" at bounding box center [76, 186] width 152 height 30
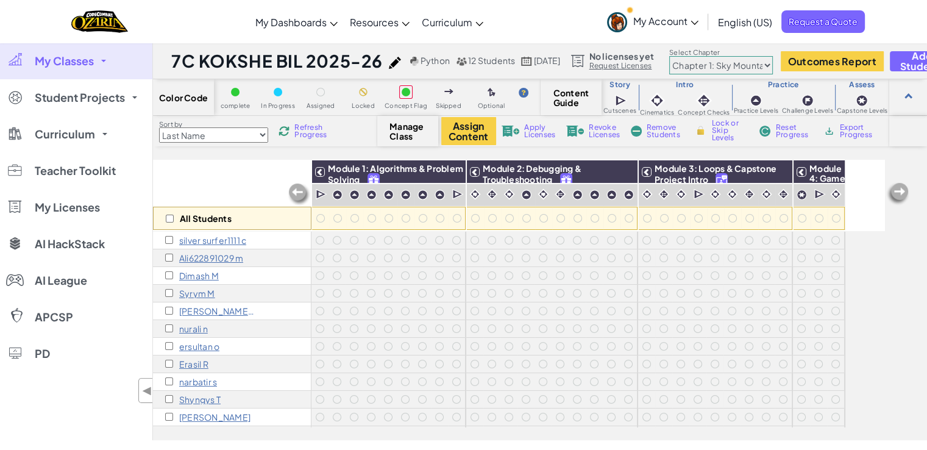
click at [914, 245] on div "All Students Module 1: Algorithms & Problem Solving Module 2: Debugging & Troub…" at bounding box center [540, 300] width 774 height 280
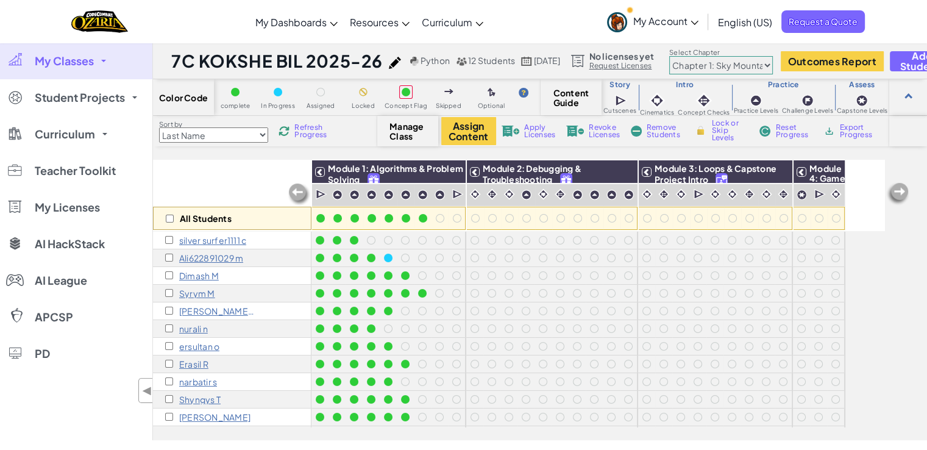
click at [237, 238] on p "silver surfer1111 c" at bounding box center [212, 240] width 67 height 10
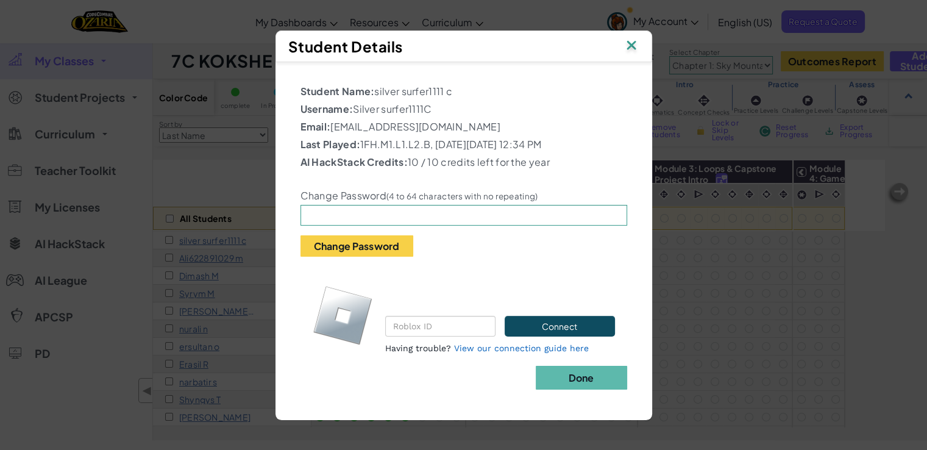
click at [629, 37] on img at bounding box center [632, 46] width 16 height 18
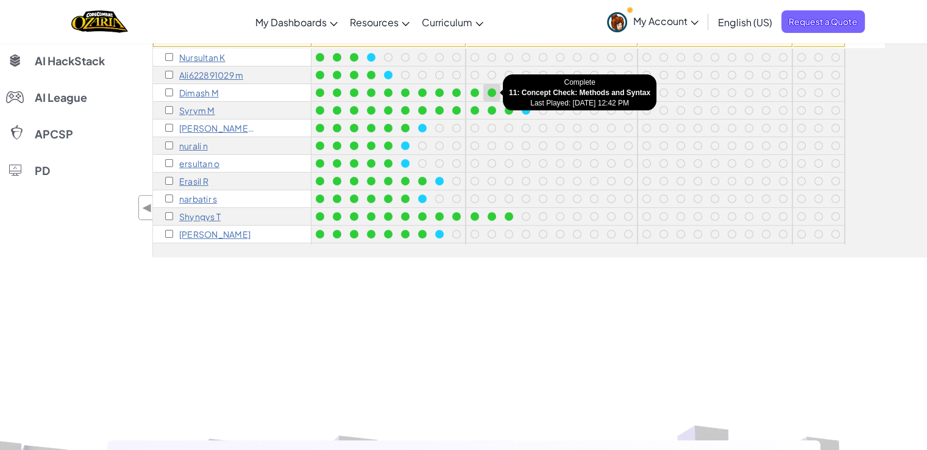
scroll to position [122, 0]
